Goal: Task Accomplishment & Management: Manage account settings

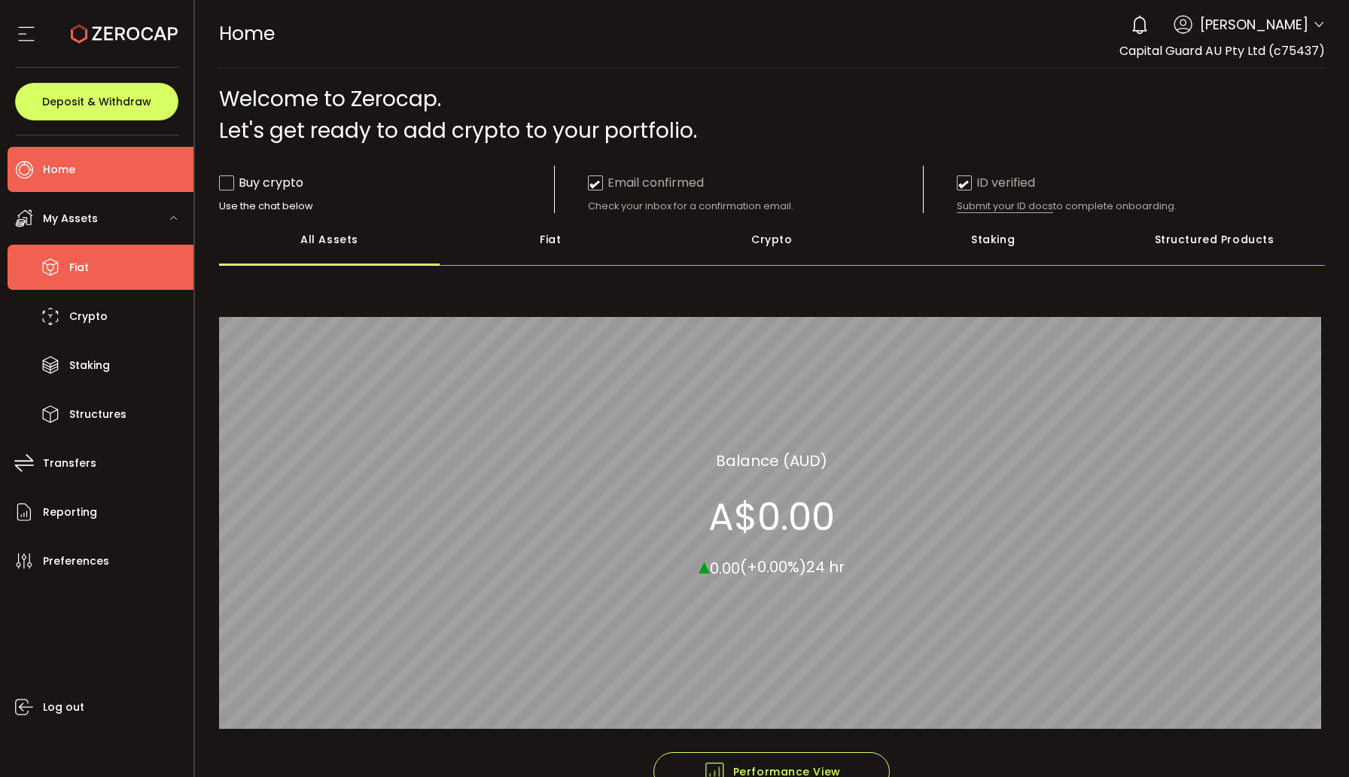
click at [93, 267] on li "Fiat" at bounding box center [101, 267] width 186 height 45
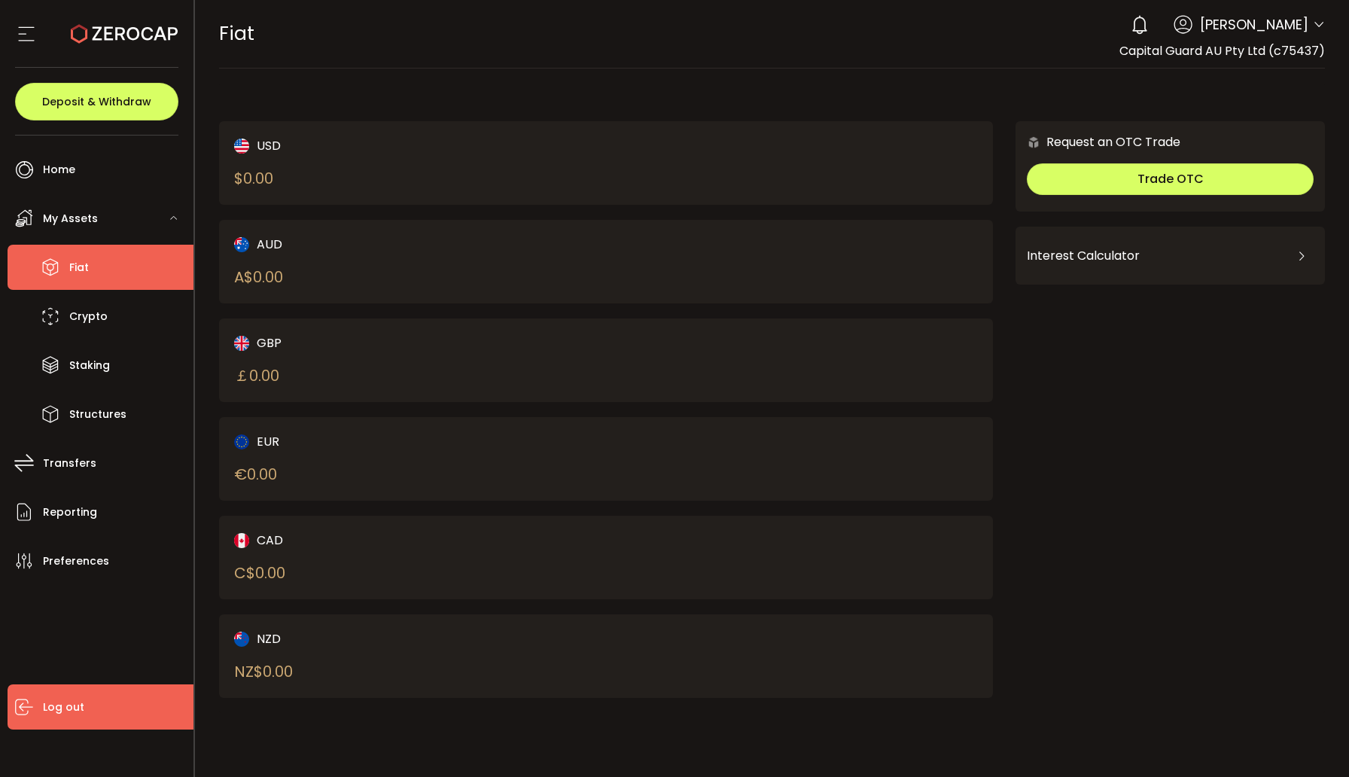
click at [57, 707] on span "Log out" at bounding box center [63, 707] width 41 height 22
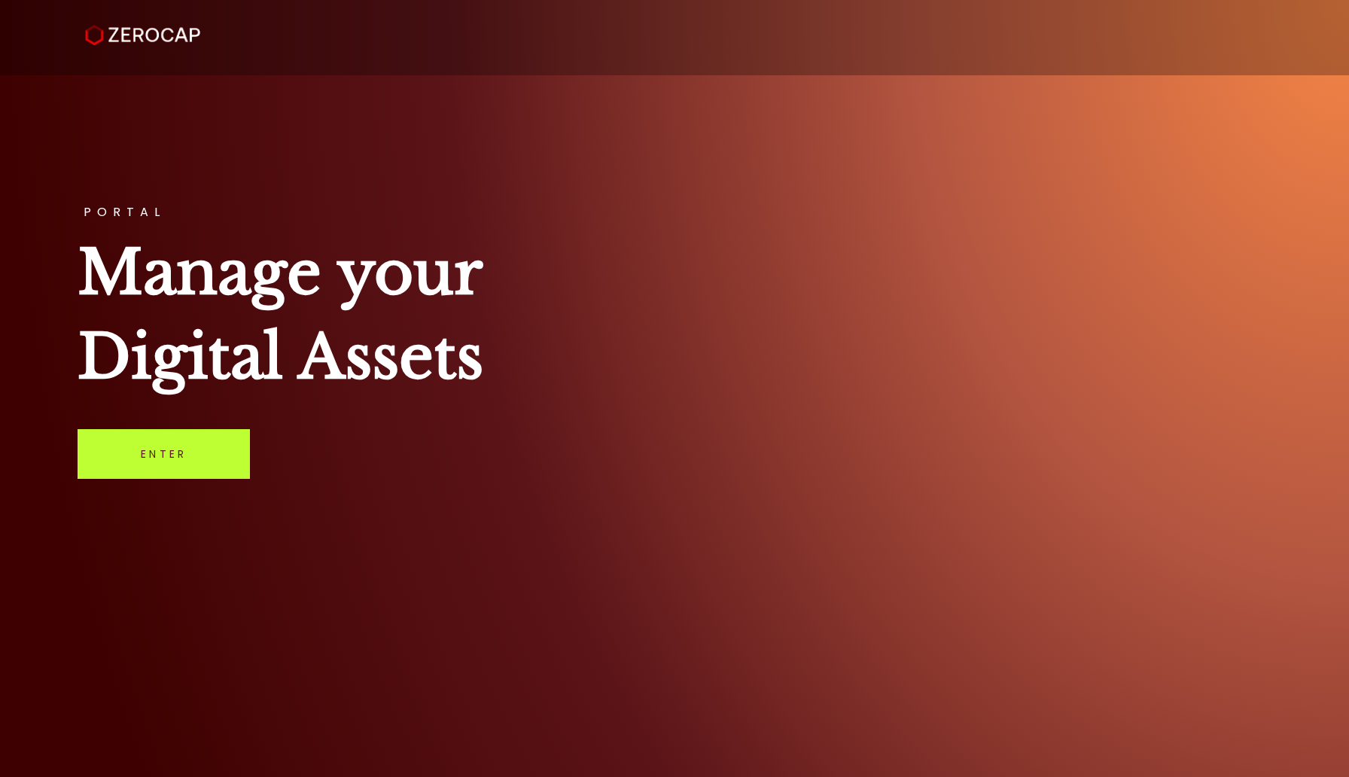
click at [155, 465] on link "Enter" at bounding box center [164, 454] width 172 height 50
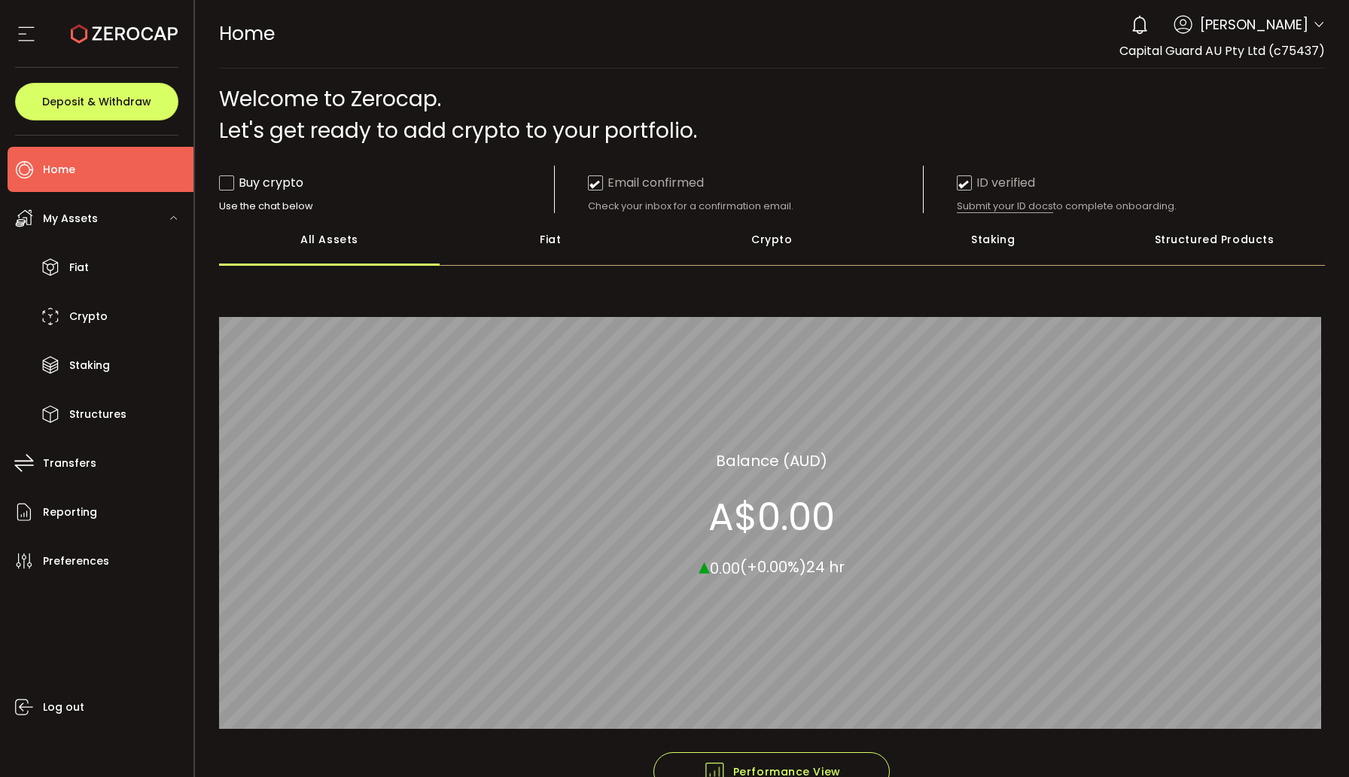
click at [541, 248] on div "Fiat" at bounding box center [550, 239] width 221 height 53
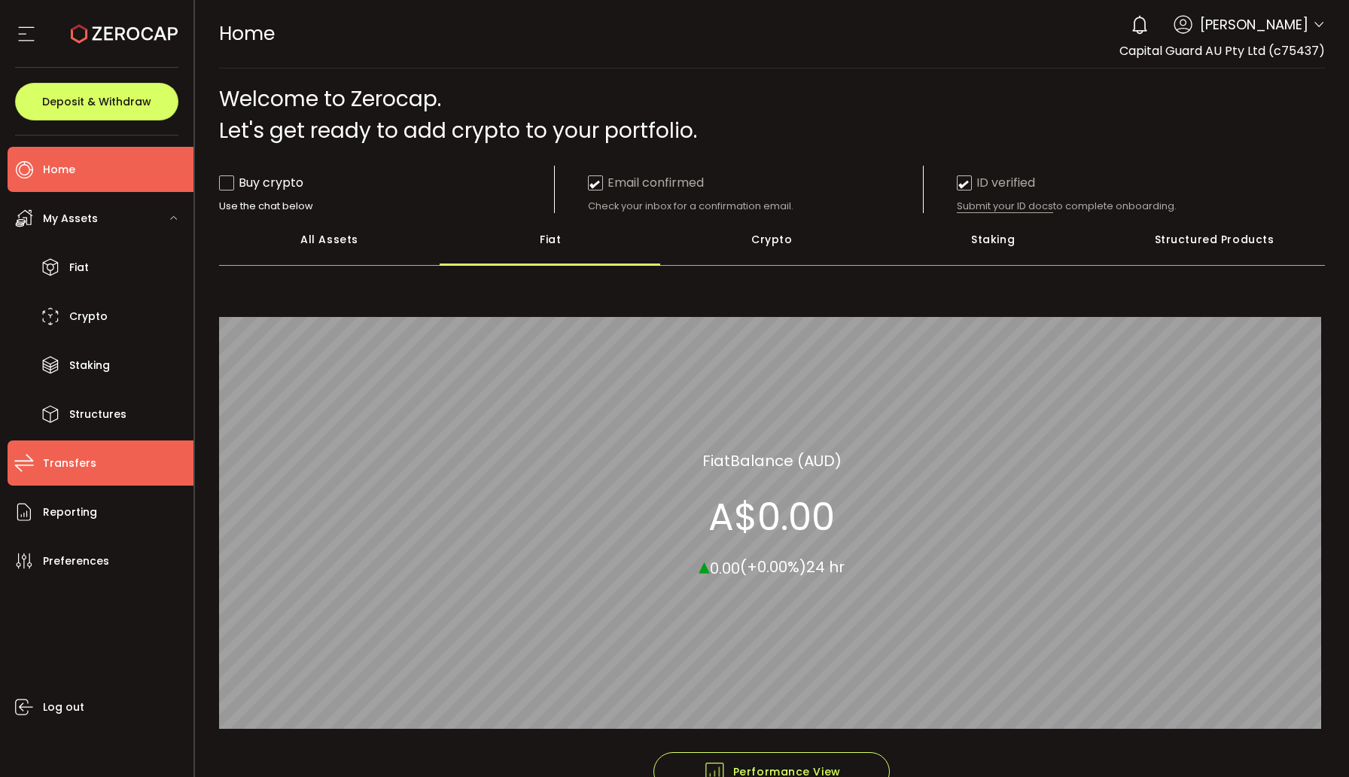
click at [69, 474] on li "Transfers" at bounding box center [101, 462] width 186 height 45
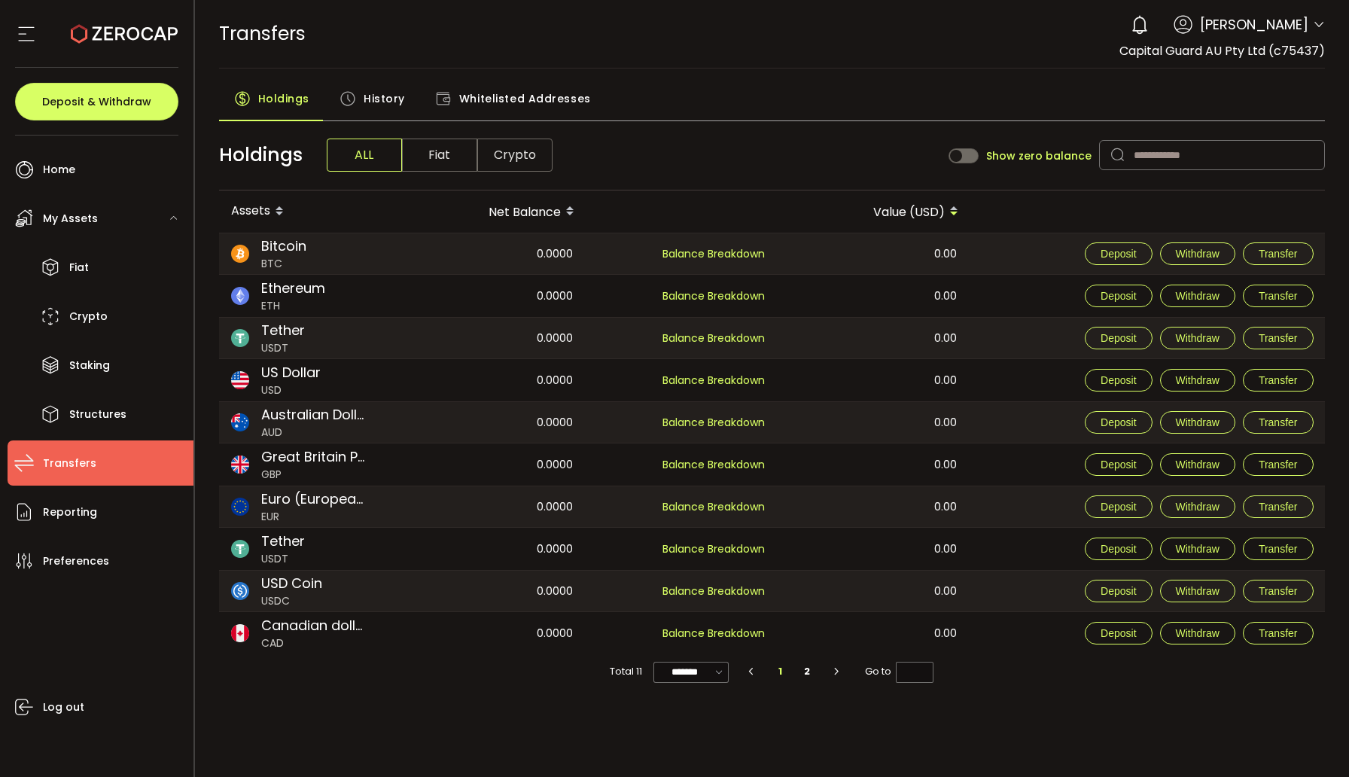
click at [448, 157] on span "Fiat" at bounding box center [439, 155] width 75 height 33
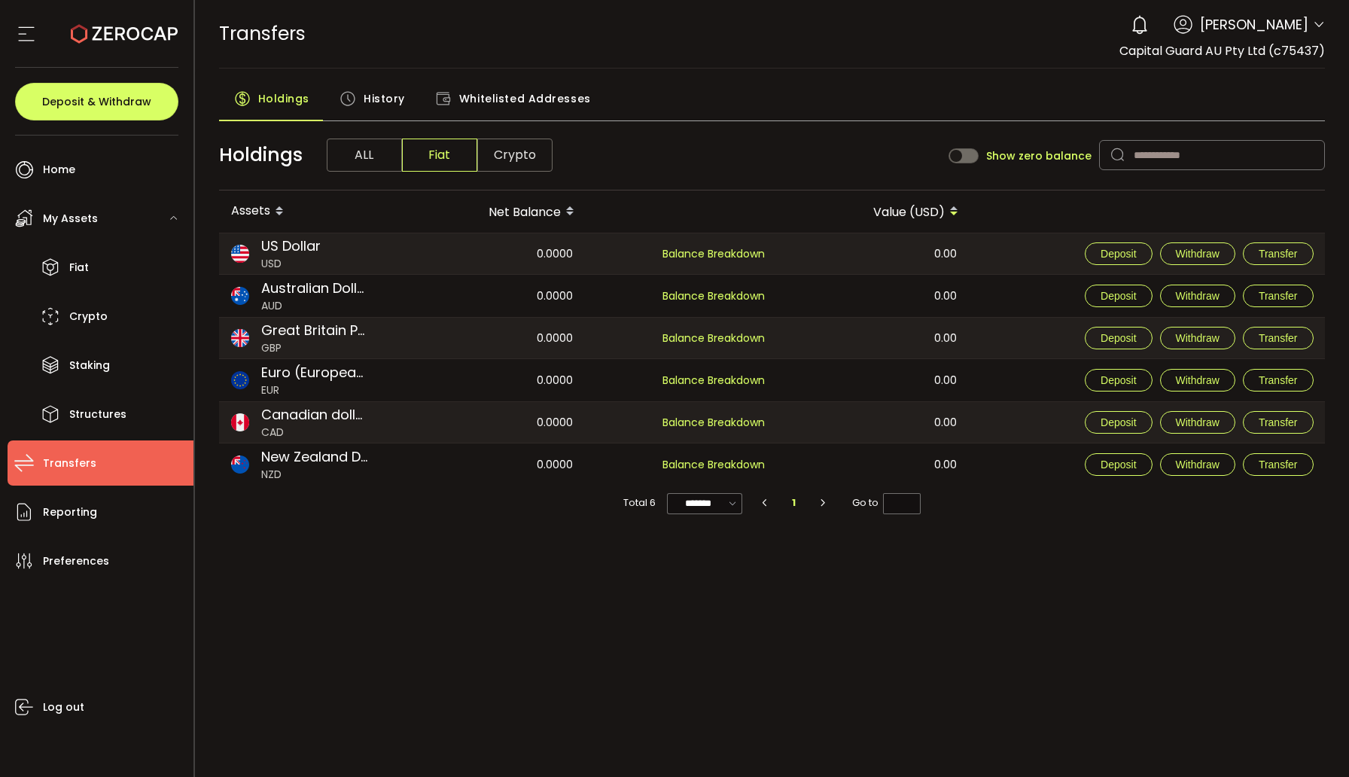
click at [508, 96] on span "Whitelisted Addresses" at bounding box center [525, 99] width 132 height 30
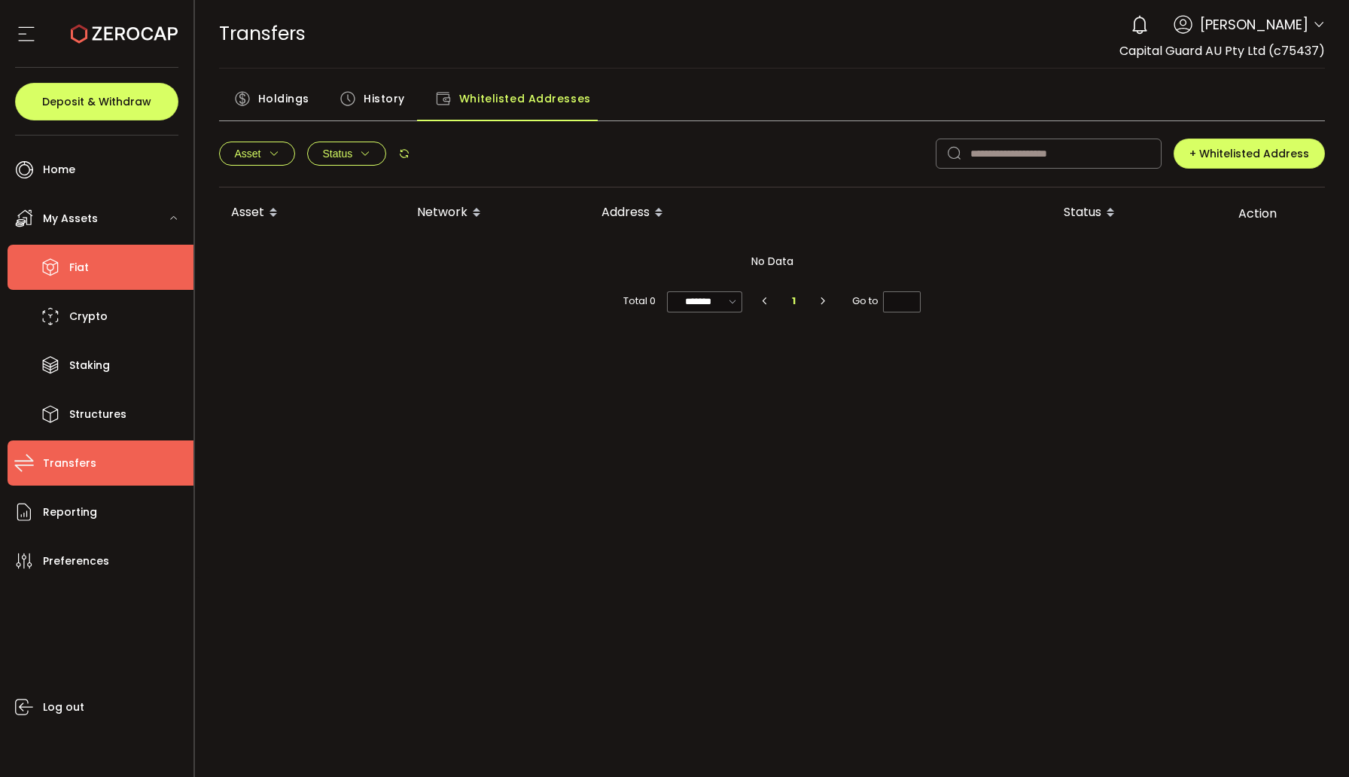
click at [86, 264] on span "Fiat" at bounding box center [79, 268] width 20 height 22
